Goal: Contribute content

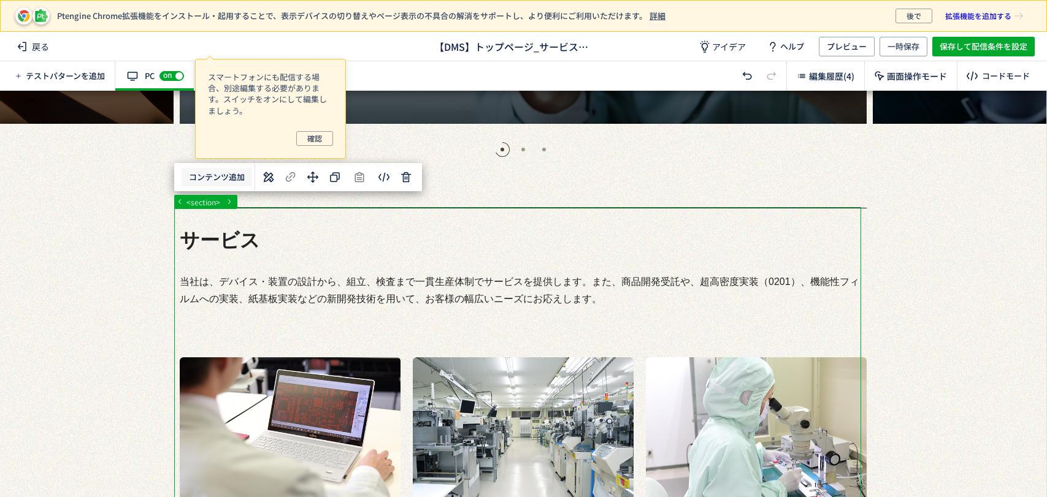
click at [227, 171] on button "コンテンツ追加" at bounding box center [217, 177] width 71 height 19
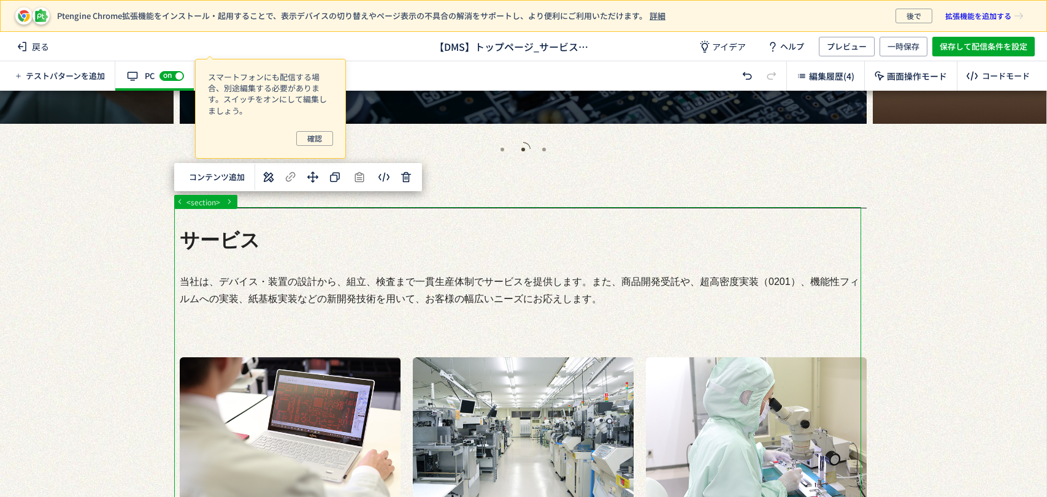
click at [235, 202] on p "選択した要素の前" at bounding box center [217, 210] width 104 height 22
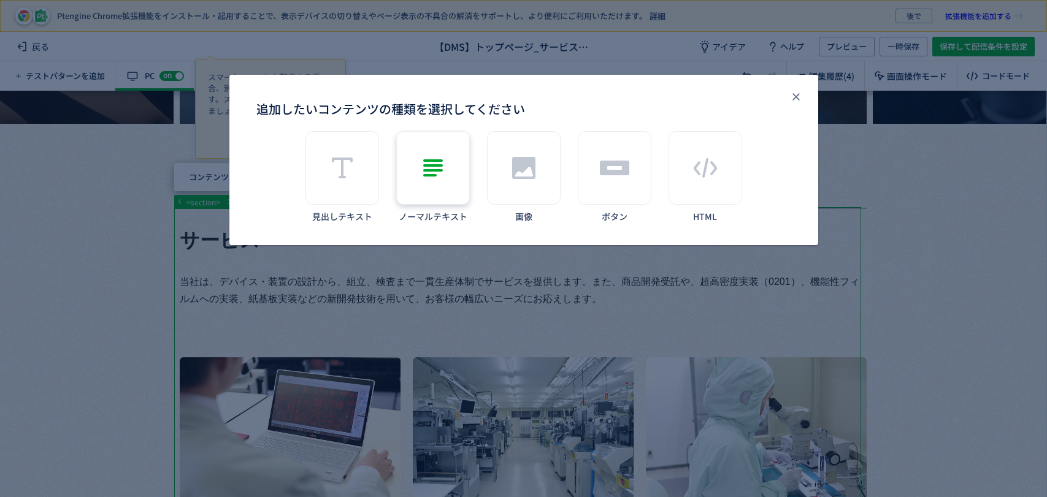
click at [465, 188] on div "追加したいコンテンツの種類を選択してください" at bounding box center [433, 168] width 74 height 74
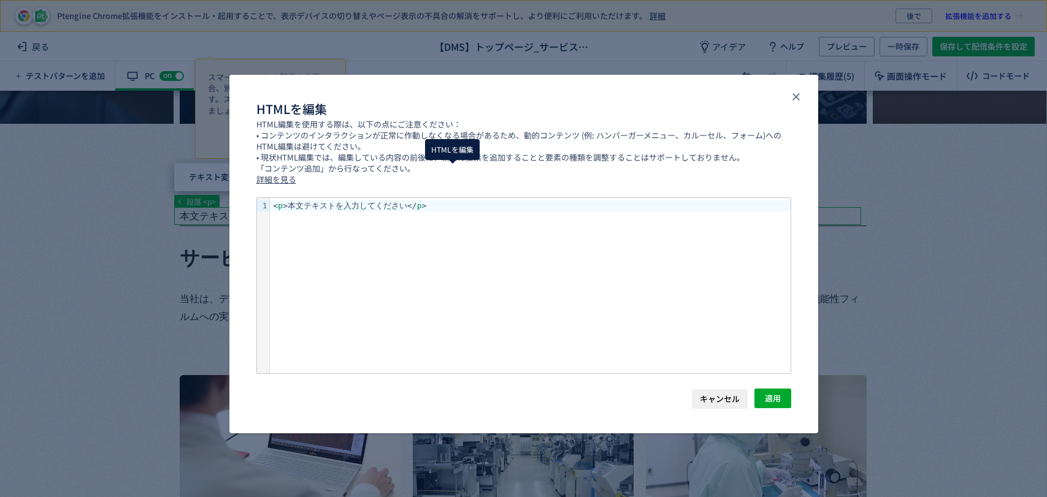
click at [458, 180] on body "Ptengine Chrome拡張機能をインストール・起用することで、表示デバイスの切り替えやページ表示の不具合の解消をサポートし、より便利にご利用いただけま…" at bounding box center [523, 248] width 1047 height 497
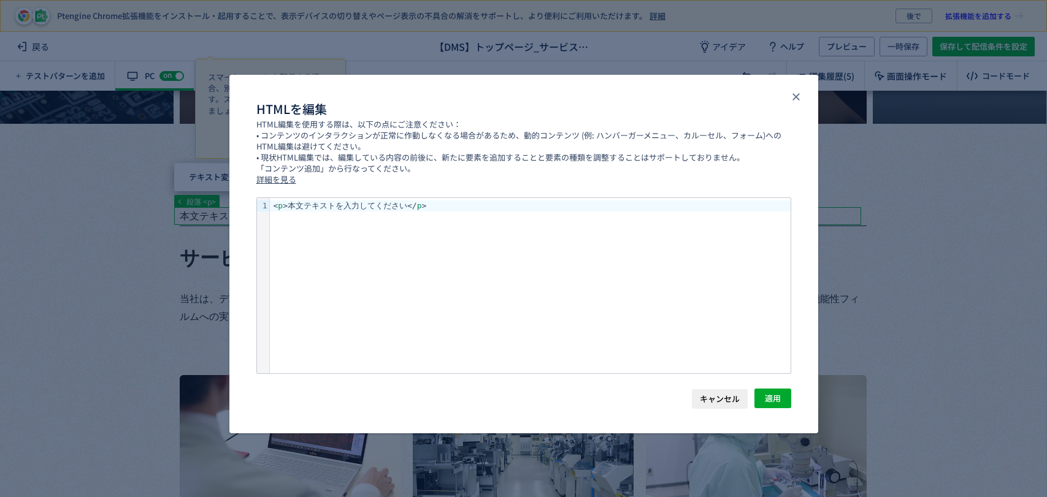
click at [705, 407] on span "キャンセル" at bounding box center [720, 399] width 40 height 20
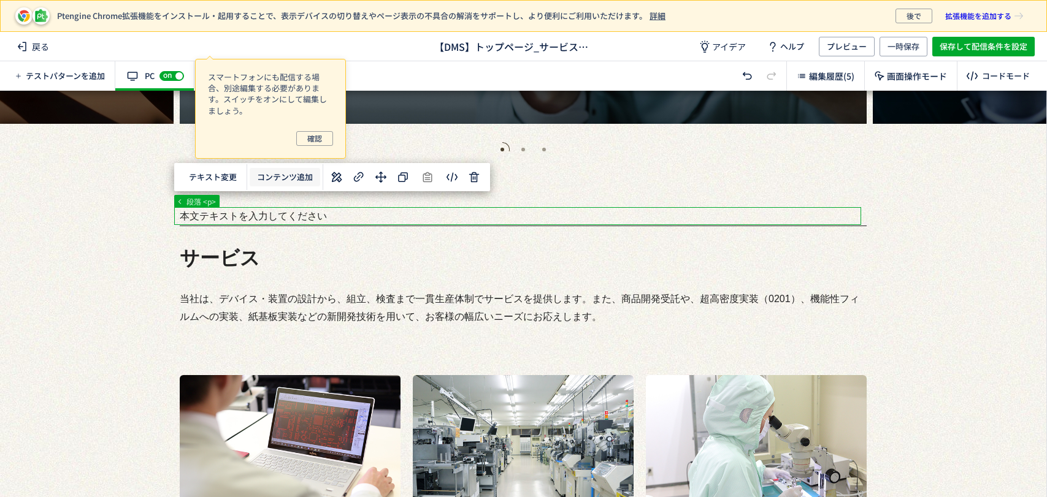
click at [285, 183] on button "コンテンツ追加" at bounding box center [285, 177] width 71 height 19
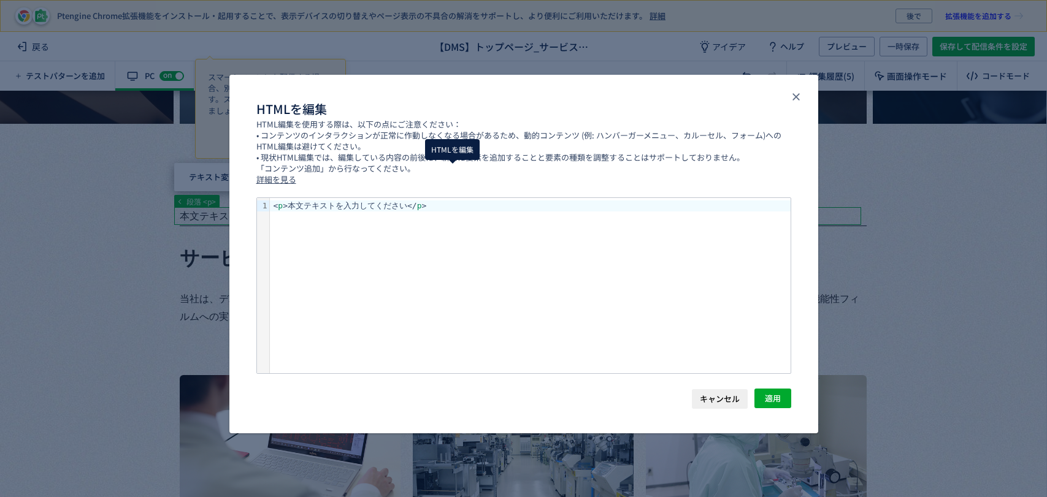
click at [447, 185] on body "Ptengine Chrome拡張機能をインストール・起用することで、表示デバイスの切り替えやページ表示の不具合の解消をサポートし、より便利にご利用いただけま…" at bounding box center [523, 248] width 1047 height 497
click at [426, 221] on div "< p >本文テキストを入力してください</ p >" at bounding box center [530, 285] width 521 height 175
click at [429, 205] on div "< p >本文テキストを入力してください </ p >" at bounding box center [530, 206] width 521 height 11
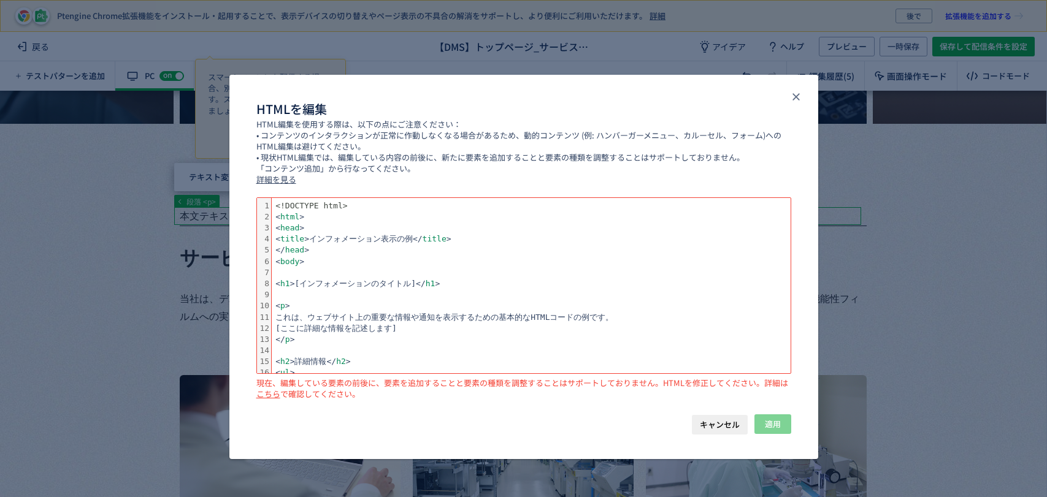
scroll to position [129, 0]
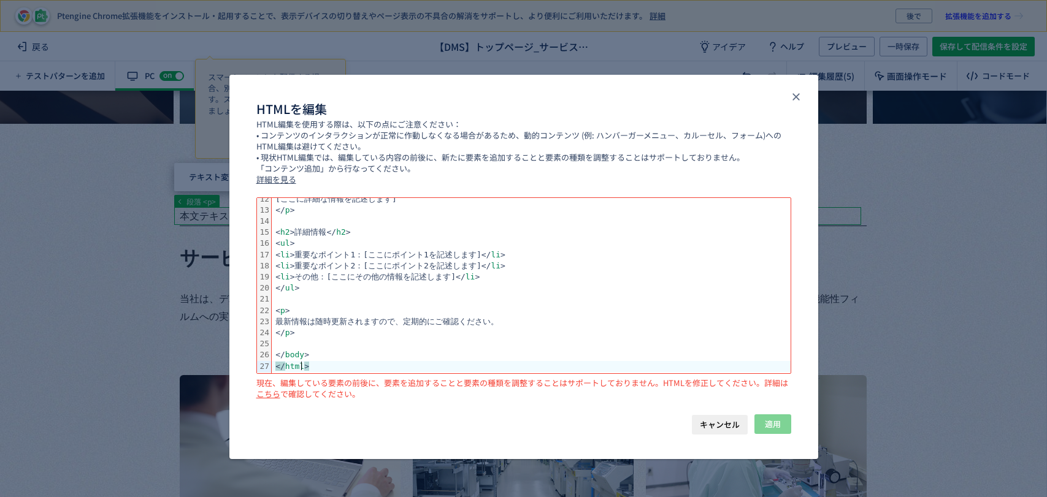
click at [369, 370] on div "</ html >" at bounding box center [531, 366] width 518 height 11
drag, startPoint x: 361, startPoint y: 366, endPoint x: 268, endPoint y: 368, distance: 93.2
click at [268, 368] on div "99 1 2 3 4 5 6 7 8 9 10 11 12 13 14 15 16 17 18 19 20 21 22 23 24 25 26 27 › ⌄ …" at bounding box center [523, 285] width 533 height 175
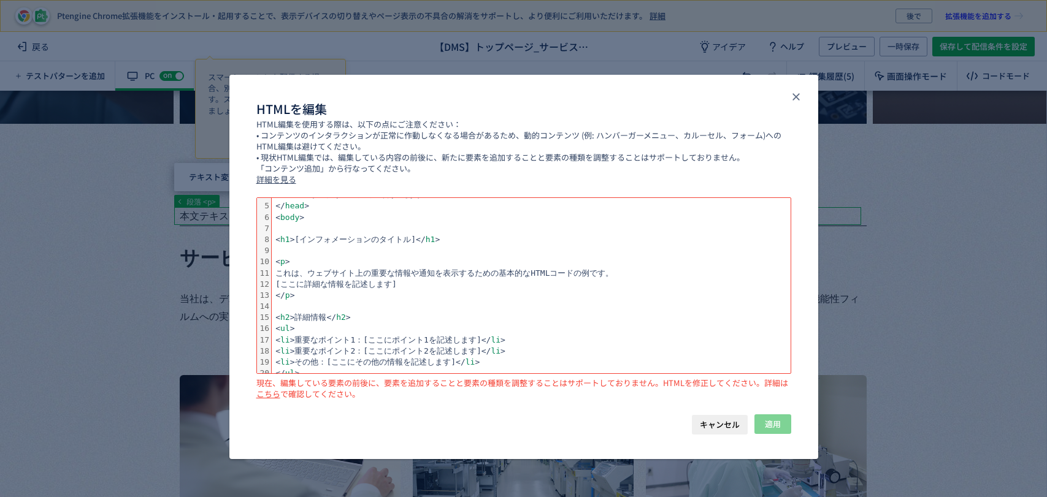
scroll to position [0, 0]
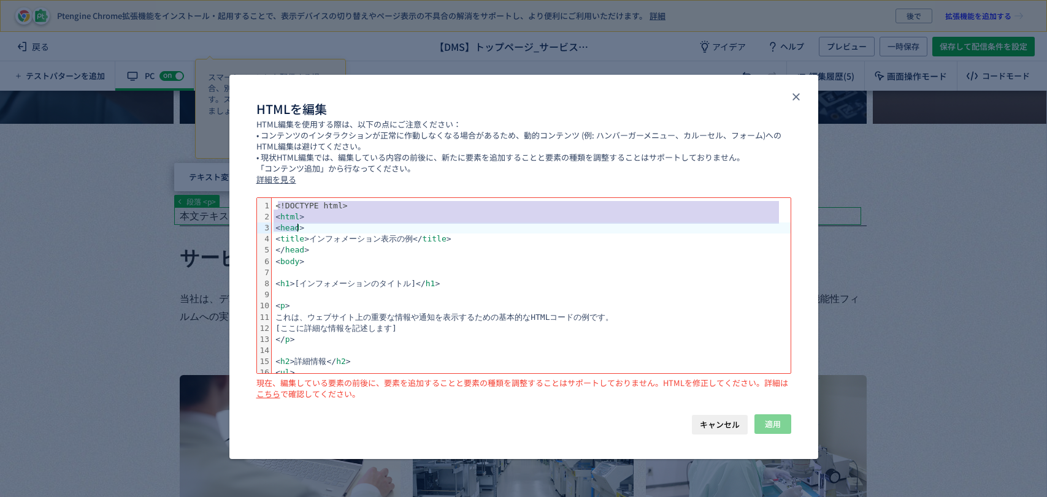
drag, startPoint x: 277, startPoint y: 203, endPoint x: 317, endPoint y: 227, distance: 46.5
click at [317, 227] on div "<!DOCTYPE html> < html > < head > < title >インフォメーション表示の例</ title > </ head > < …" at bounding box center [531, 345] width 518 height 295
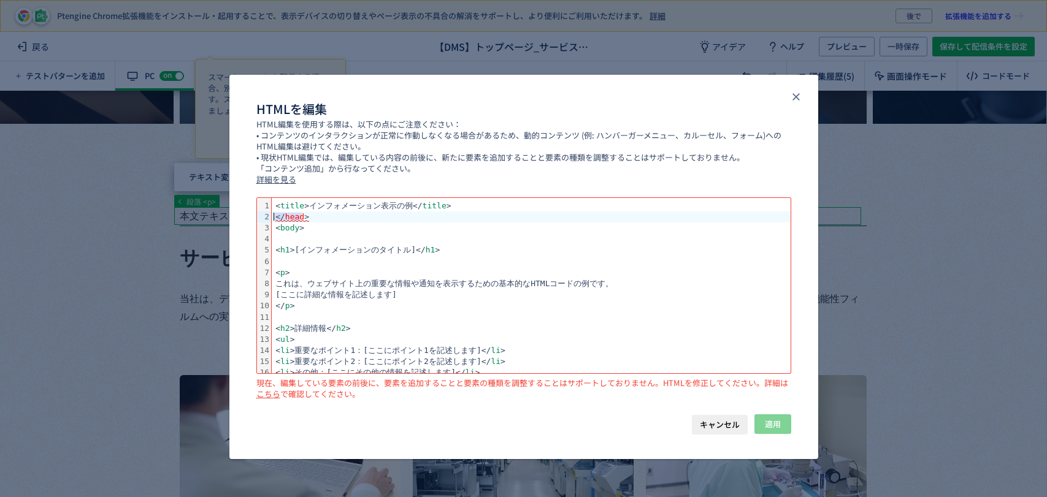
drag, startPoint x: 321, startPoint y: 221, endPoint x: 268, endPoint y: 216, distance: 52.9
click at [268, 216] on div "99 1 2 3 4 5 6 7 8 9 10 11 12 13 14 15 16 17 18 19 20 21 22 23 › ⌄ ⌄ ⌄ ⌄ < titl…" at bounding box center [523, 285] width 533 height 175
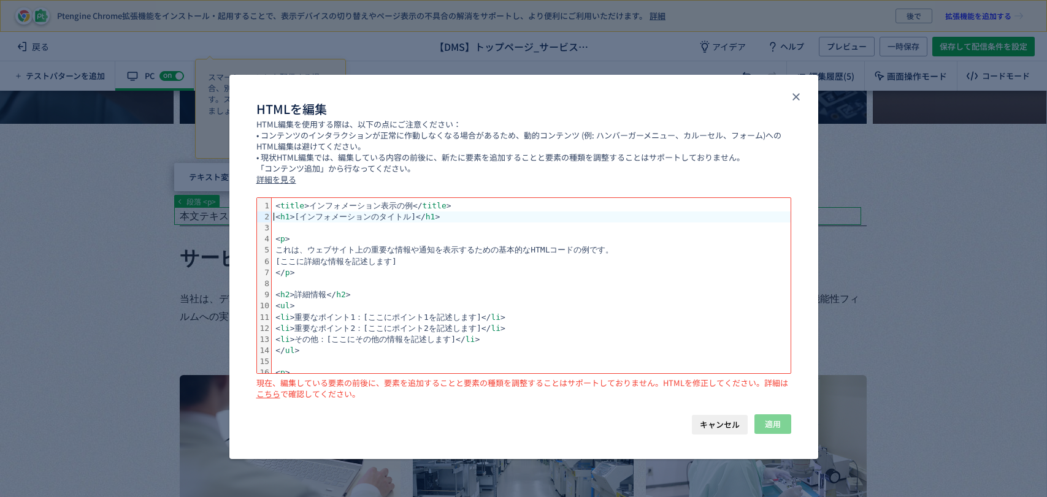
scroll to position [52, 0]
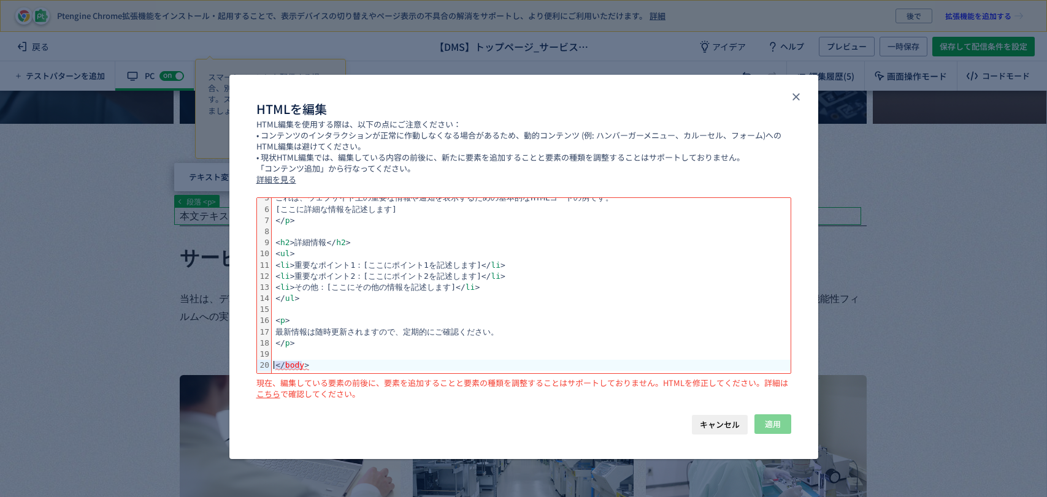
drag, startPoint x: 323, startPoint y: 364, endPoint x: 250, endPoint y: 371, distance: 73.3
click at [250, 371] on div "Selection deleted 99 1 2 3 4 5 6 7 8 9 10 11 12 13 14 15 16 17 18 19 20 › ⌄ ⌄ ⌄…" at bounding box center [523, 305] width 589 height 217
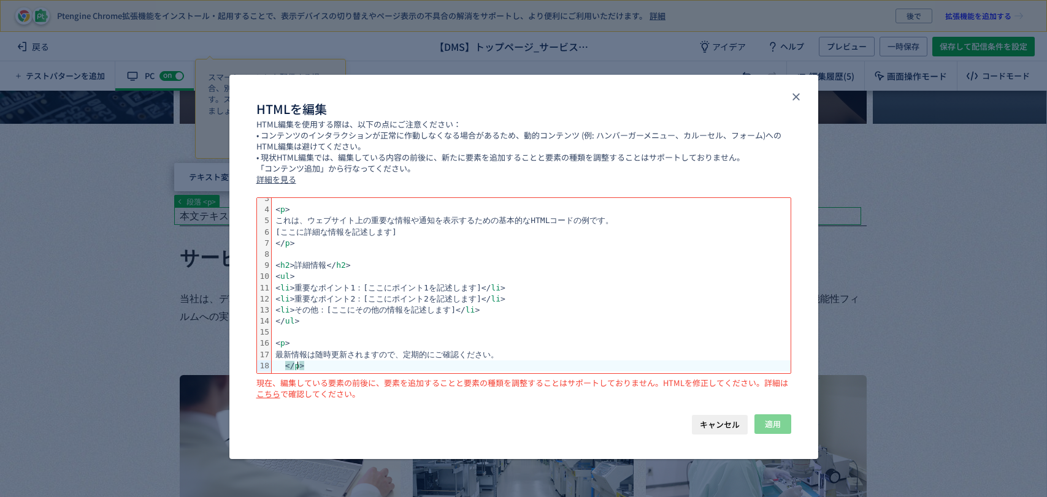
scroll to position [0, 0]
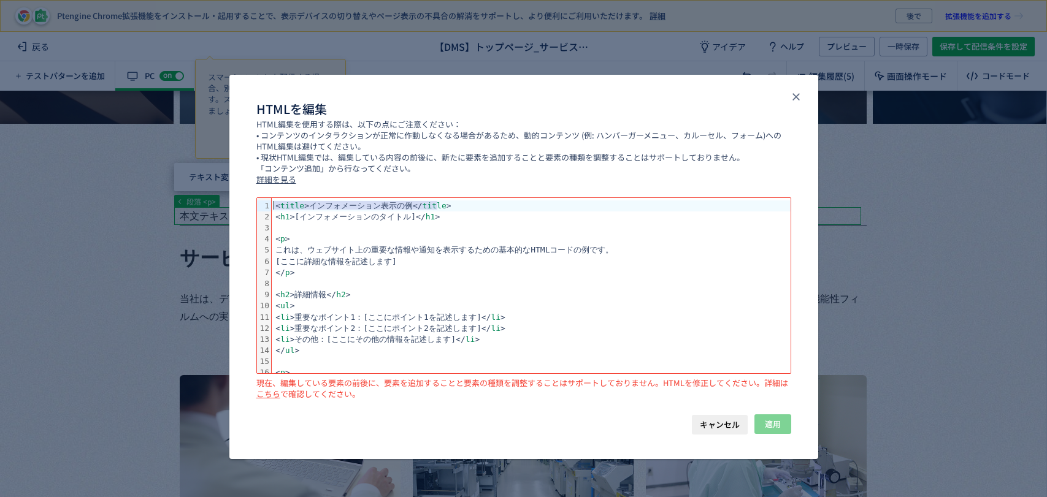
click at [446, 201] on div "< title >インフォメーション表示の例</ title >" at bounding box center [531, 206] width 518 height 11
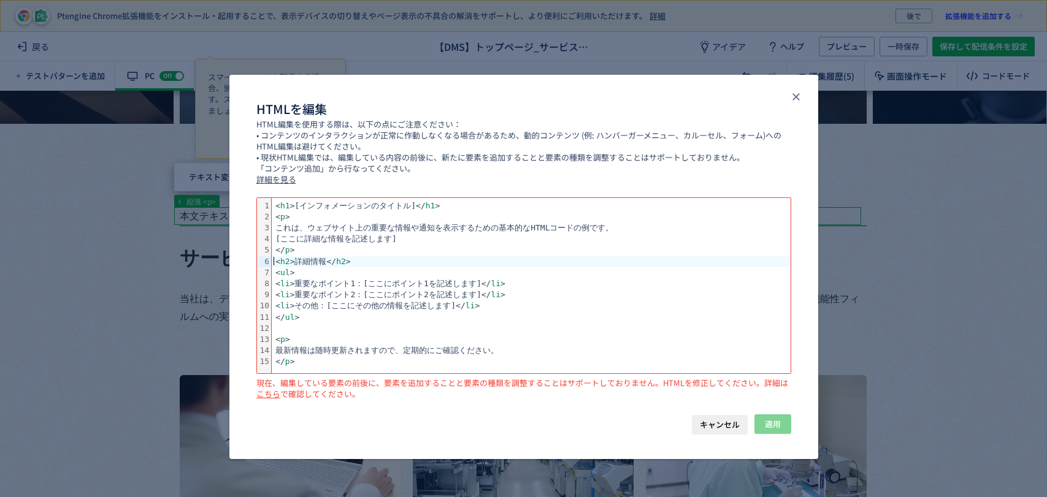
click at [371, 335] on div "< p >" at bounding box center [531, 339] width 518 height 11
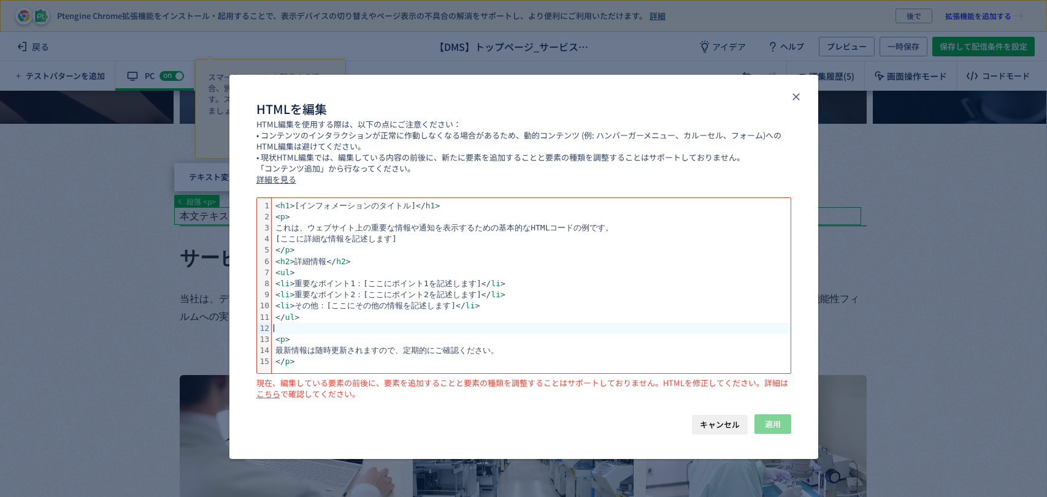
click at [353, 328] on div "dialog" at bounding box center [531, 328] width 518 height 11
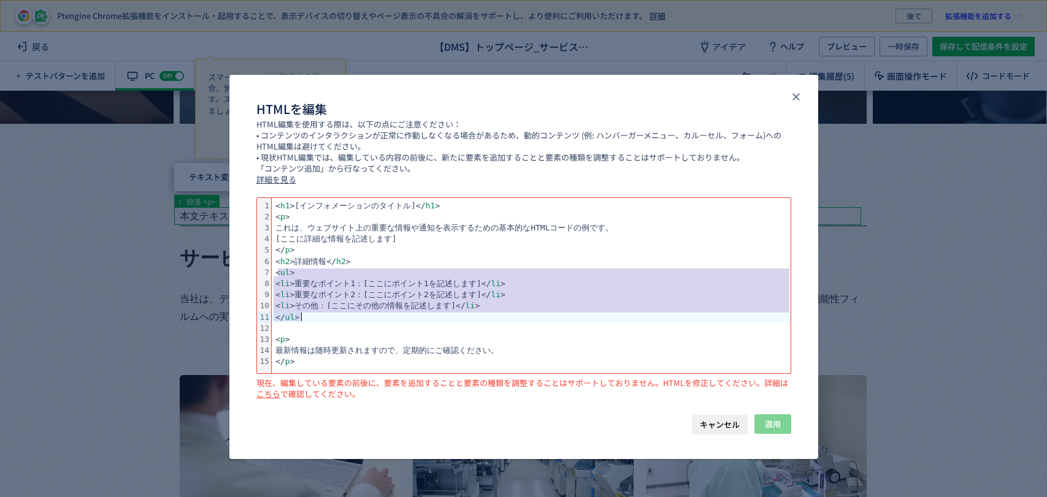
drag, startPoint x: 279, startPoint y: 270, endPoint x: 471, endPoint y: 315, distance: 197.2
click at [471, 315] on div "< h1 >[インフォメーションのタイトル]</ h1 > < p > これは、ウェブサイト上の重要な情報や通知を表示するための基本的なHTMLコードの例です…" at bounding box center [531, 285] width 518 height 175
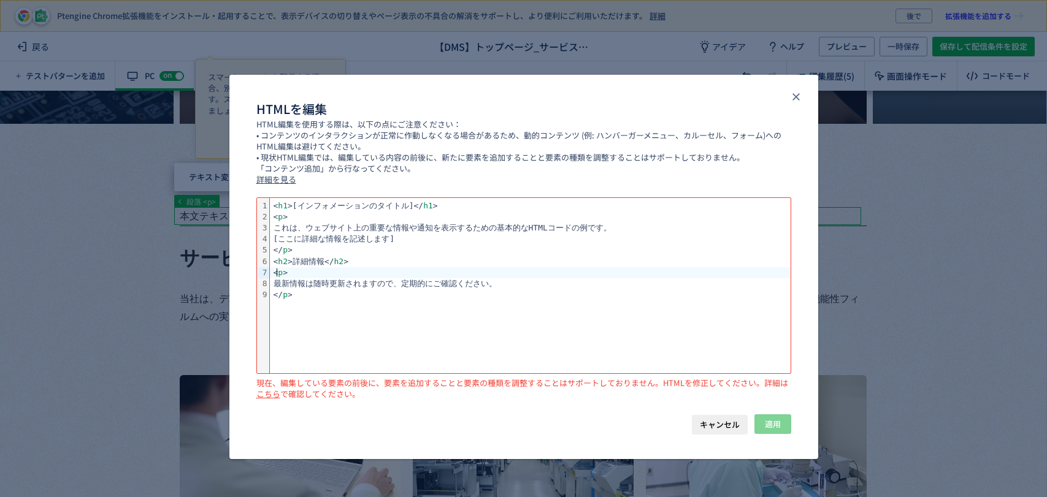
click at [283, 220] on div "< p >" at bounding box center [530, 217] width 521 height 11
click at [731, 426] on span "キャンセル" at bounding box center [720, 425] width 40 height 20
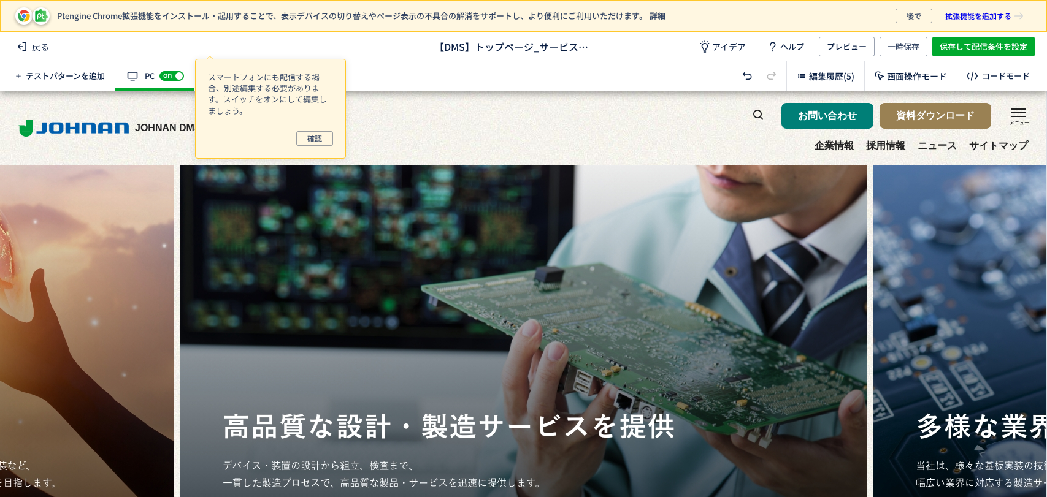
click at [536, 63] on div "テストパターンを追加 有効な編集箇所が確認されません PC off on 有効な編集箇所が確認されません モバイル off on 編集履歴(5) 画面操作モー…" at bounding box center [523, 75] width 1047 height 29
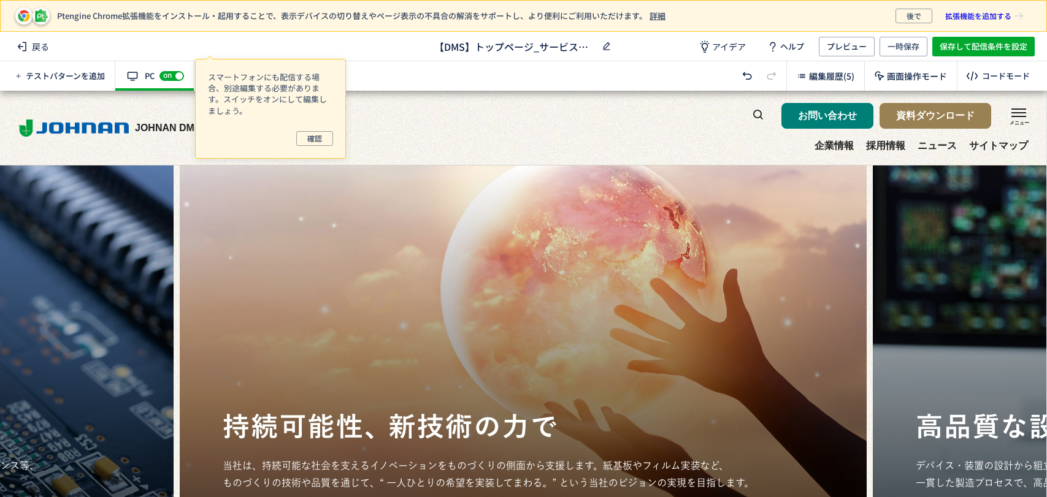
click at [549, 48] on span "【DMS】トップページ_サービス削除" at bounding box center [515, 46] width 162 height 14
click at [792, 46] on span "ヘルプ" at bounding box center [792, 47] width 24 height 20
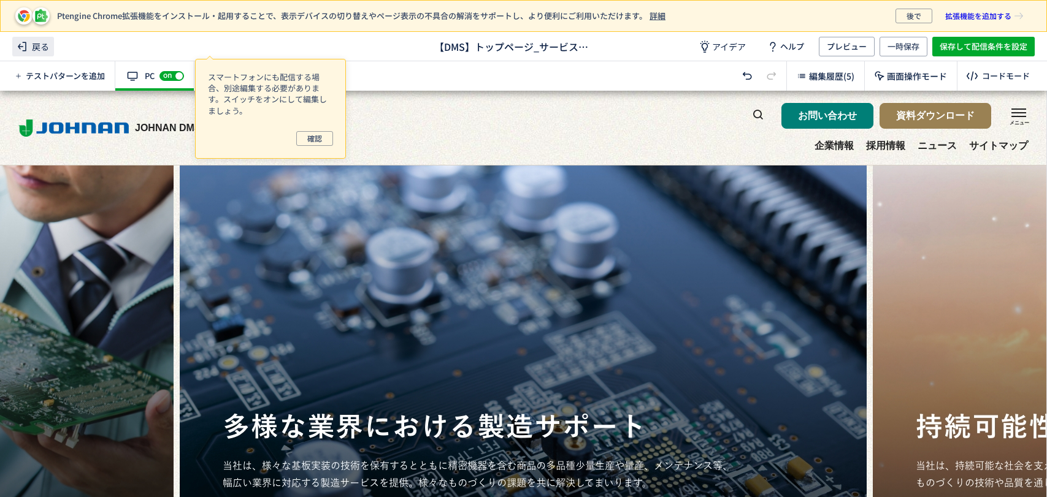
click at [35, 50] on span "戻る" at bounding box center [33, 47] width 42 height 20
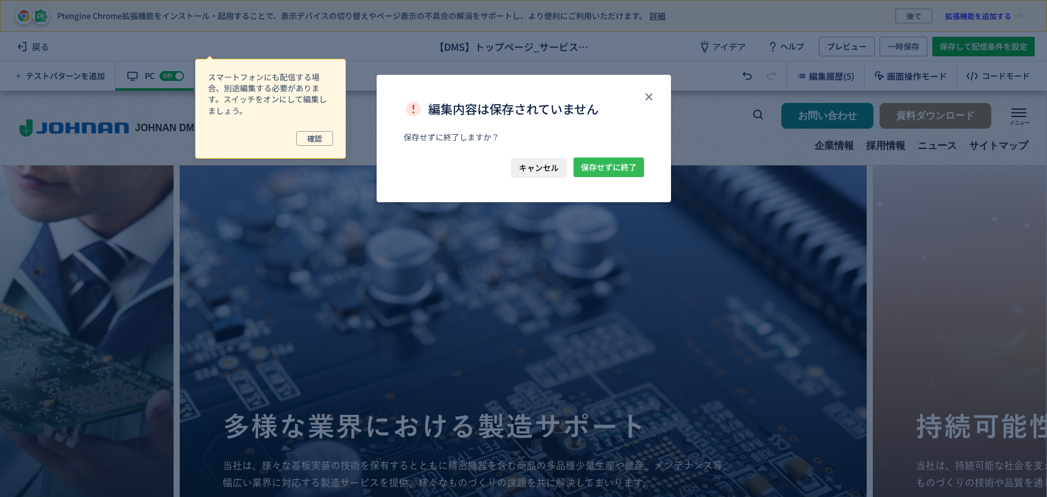
click at [589, 172] on span "保存せずに終了" at bounding box center [609, 168] width 56 height 20
